Goal: Register for event/course

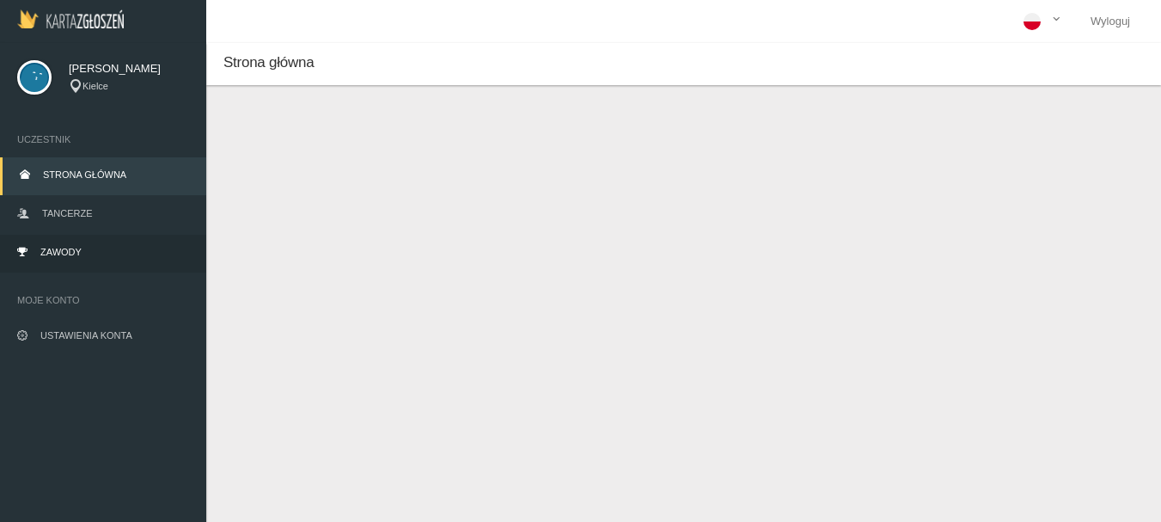
click at [69, 254] on span "Zawody" at bounding box center [60, 252] width 41 height 10
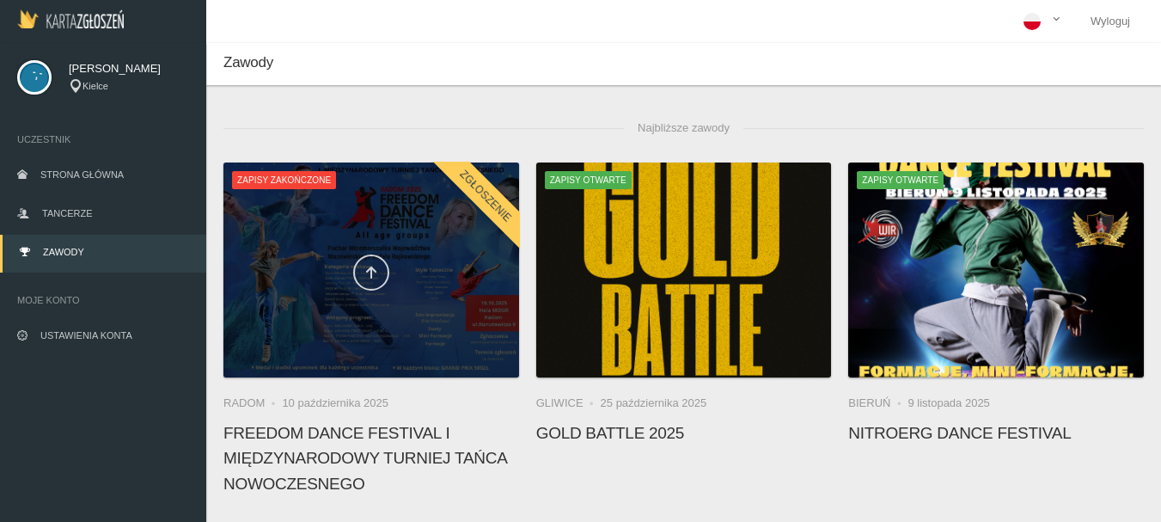
click at [368, 268] on icon at bounding box center [371, 273] width 14 height 14
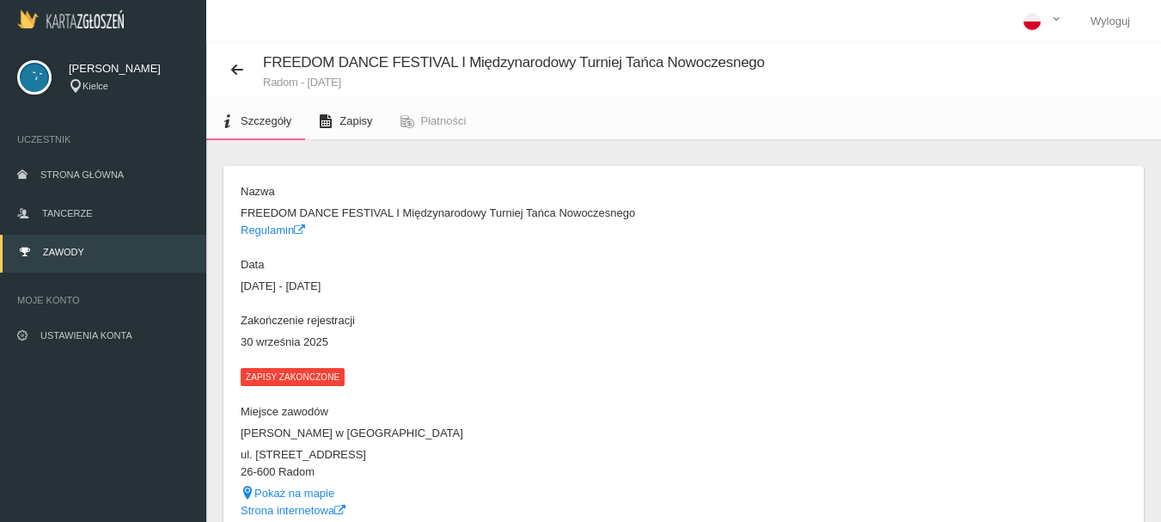
click at [358, 120] on span "Zapisy" at bounding box center [355, 120] width 33 height 13
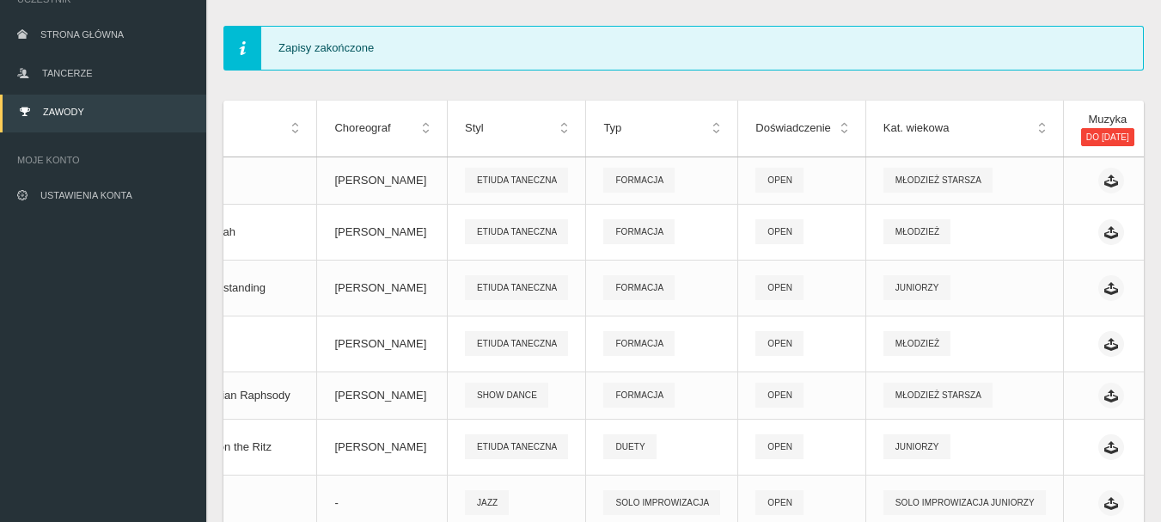
scroll to position [150, 0]
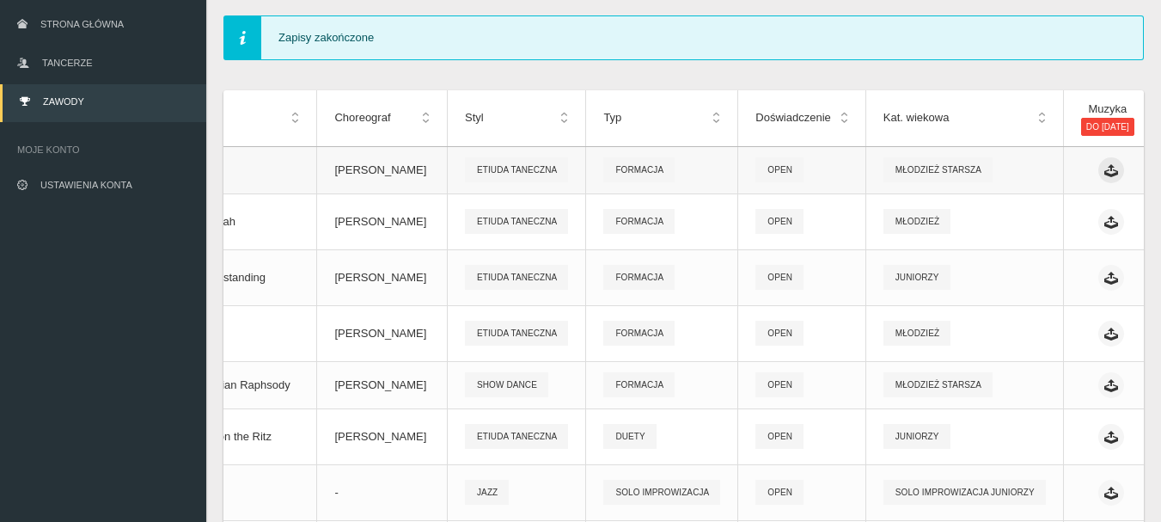
click at [1104, 176] on icon at bounding box center [1111, 170] width 14 height 14
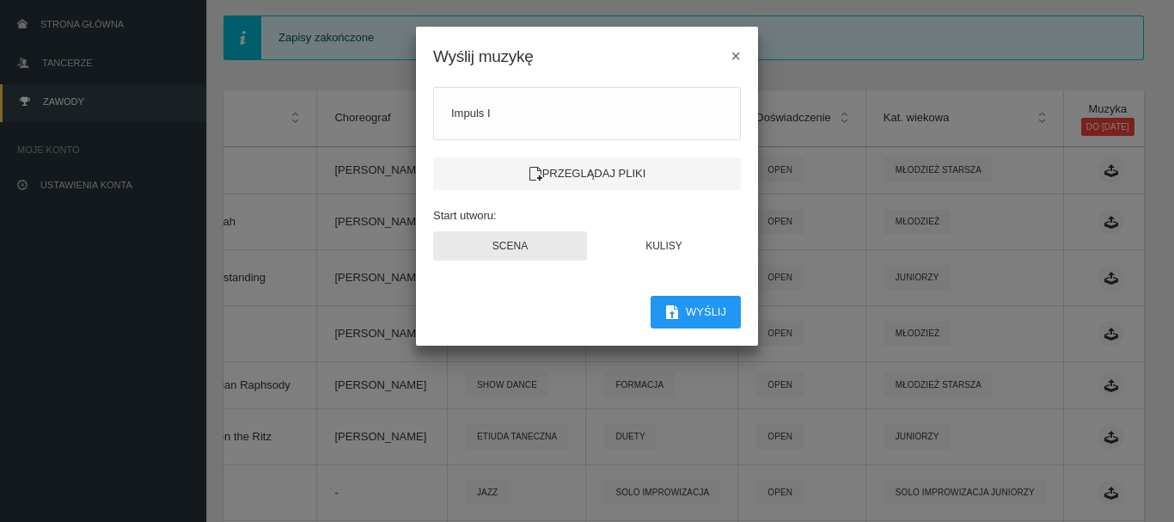
click at [489, 252] on button "Scena" at bounding box center [510, 245] width 154 height 29
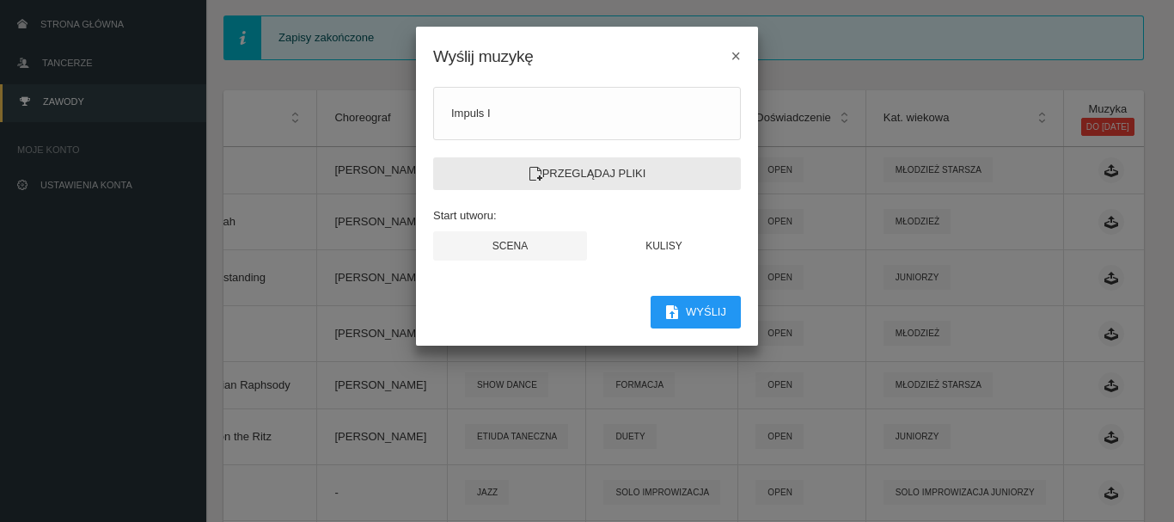
click at [581, 169] on label "Przeglądaj pliki" at bounding box center [587, 173] width 308 height 33
click at [0, 0] on input "Przeglądaj pliki" at bounding box center [0, 0] width 0 height 0
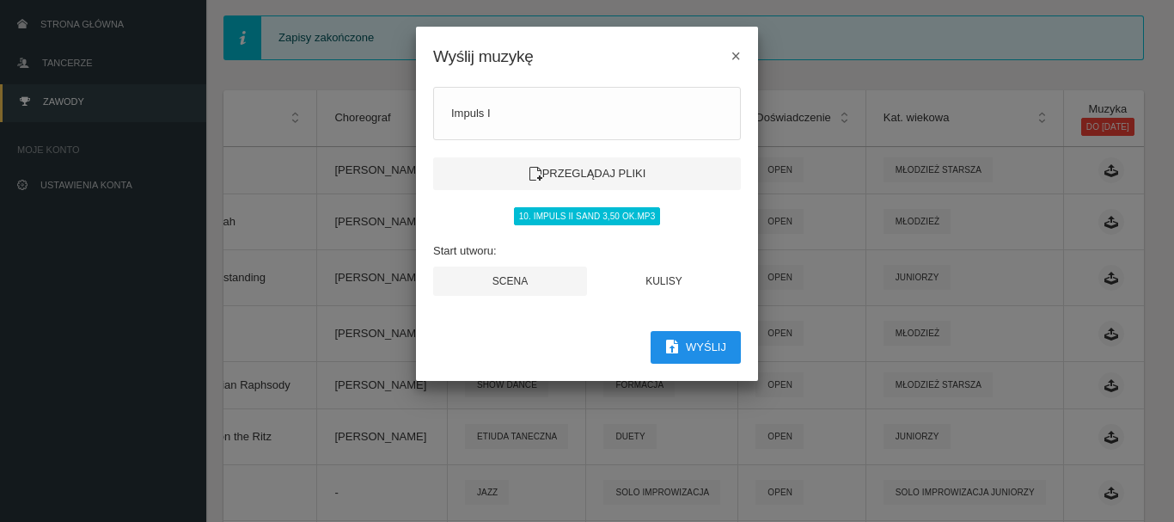
click at [700, 347] on button "Wyślij" at bounding box center [696, 347] width 90 height 33
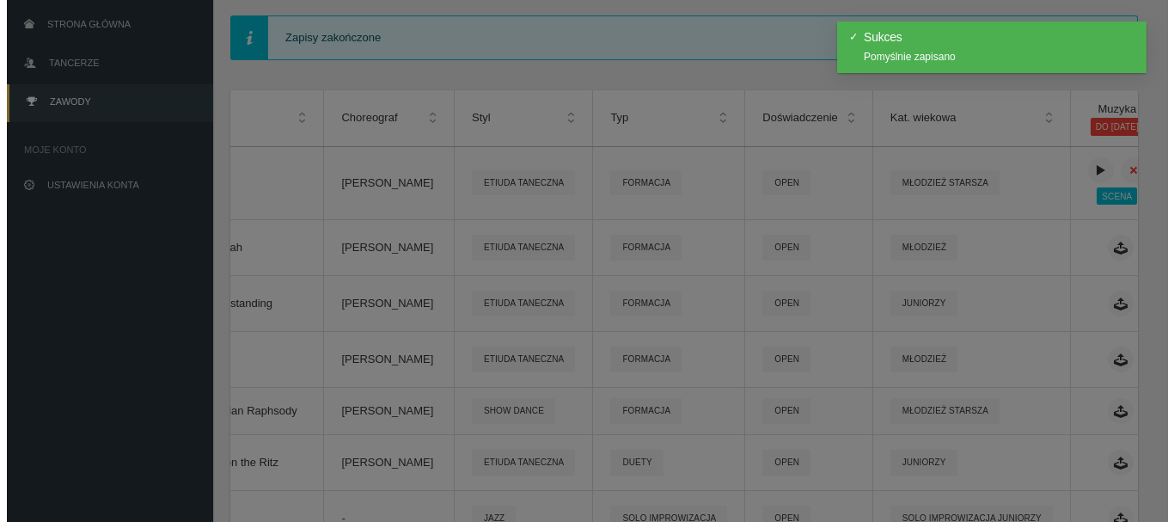
scroll to position [0, 163]
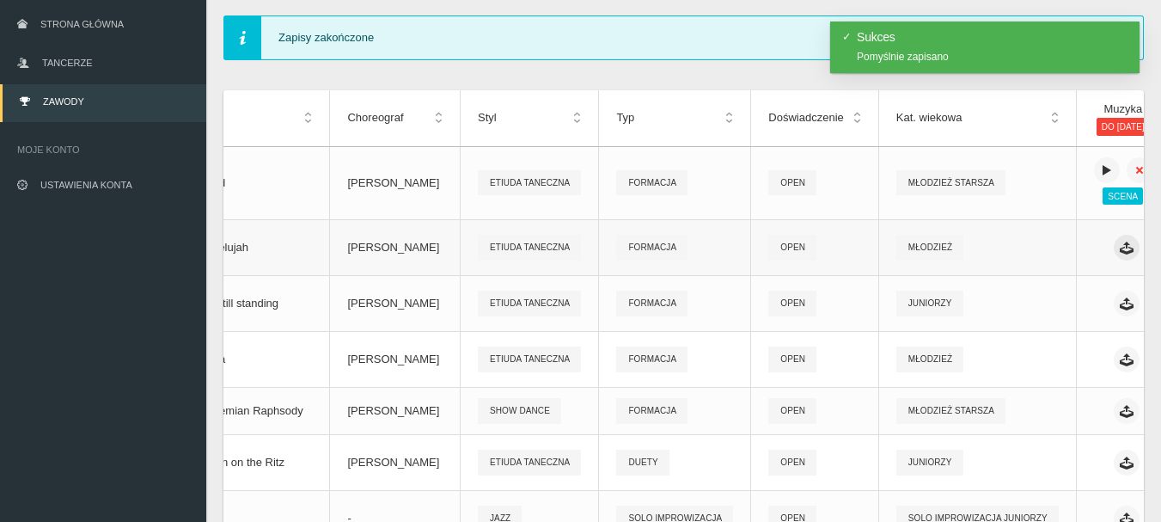
click at [1120, 251] on icon at bounding box center [1127, 248] width 14 height 14
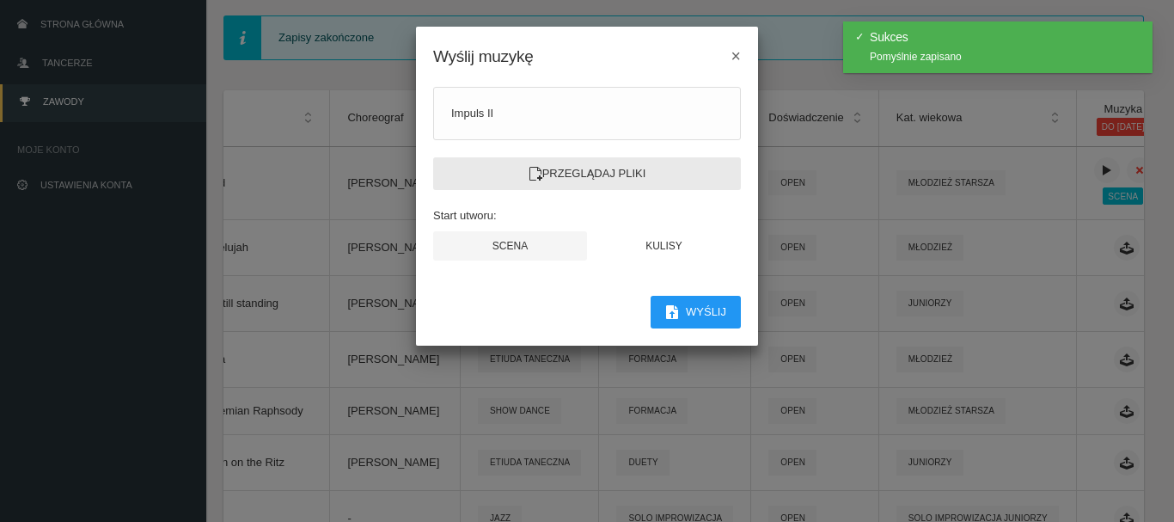
click at [571, 171] on label "Przeglądaj pliki" at bounding box center [587, 173] width 308 height 33
click at [0, 0] on input "Przeglądaj pliki" at bounding box center [0, 0] width 0 height 0
